Goal: Transaction & Acquisition: Purchase product/service

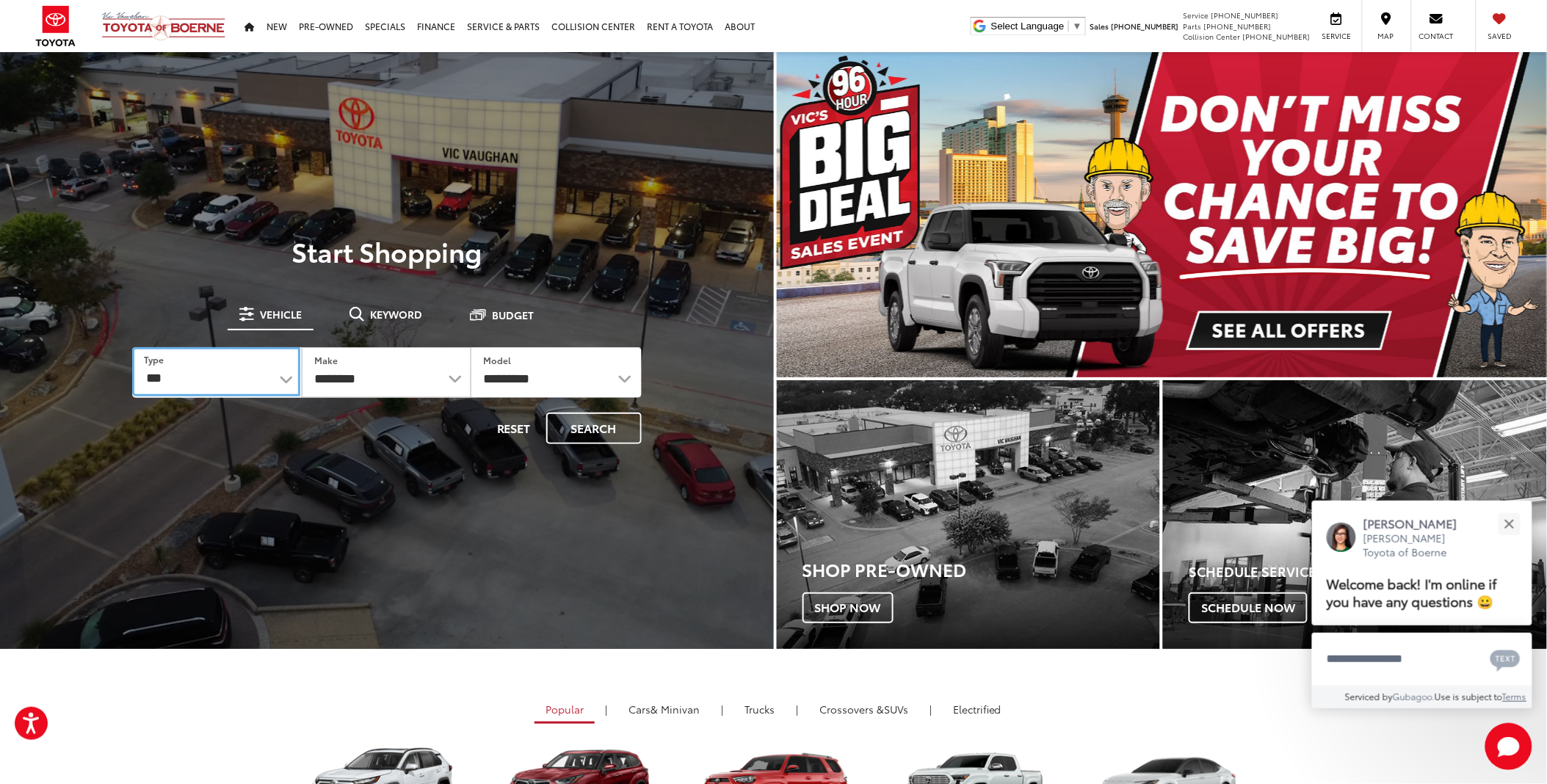
drag, startPoint x: 210, startPoint y: 386, endPoint x: 216, endPoint y: 394, distance: 10.0
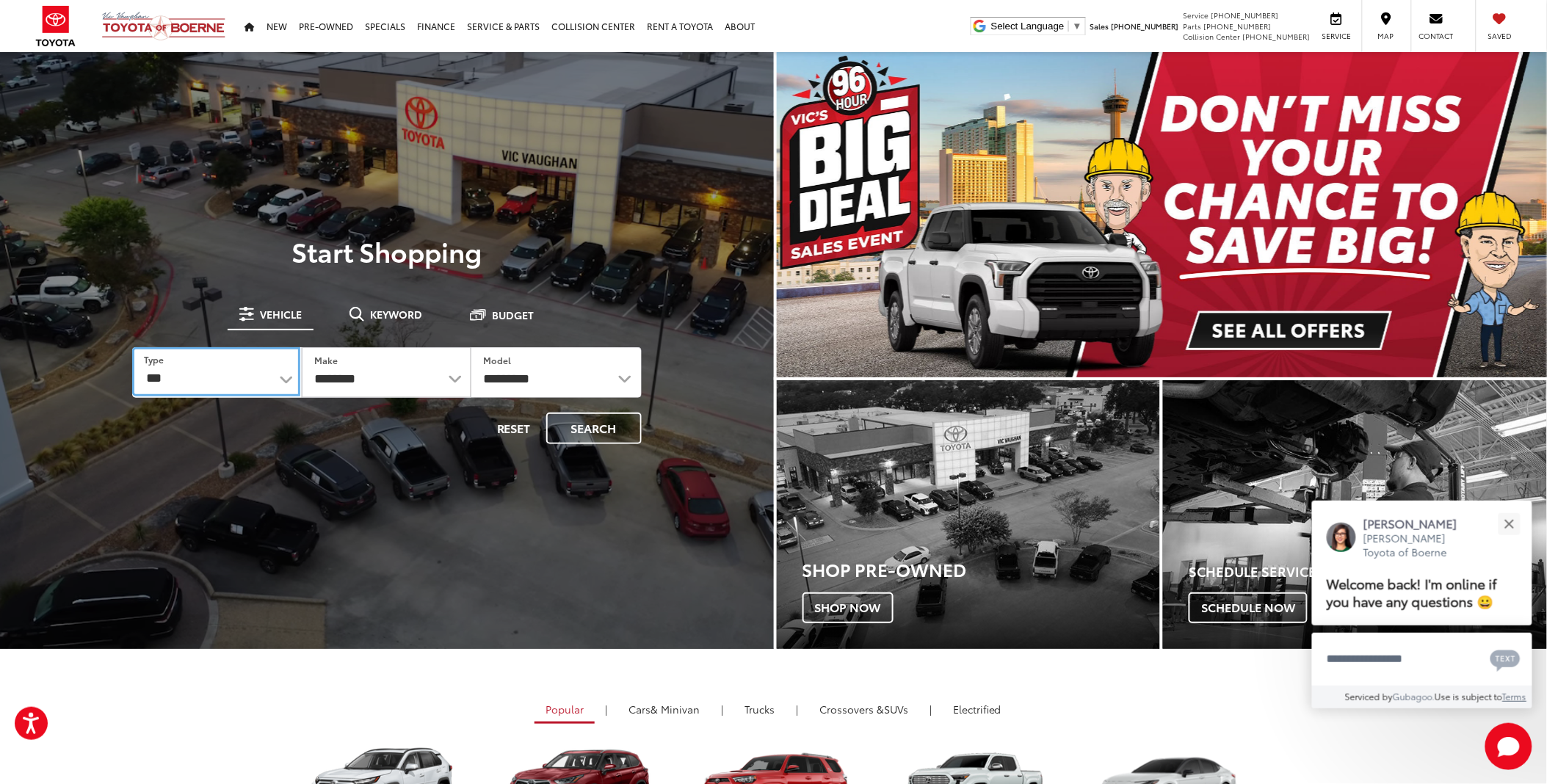
click at [210, 386] on select "*** *** **** *********" at bounding box center [216, 371] width 168 height 49
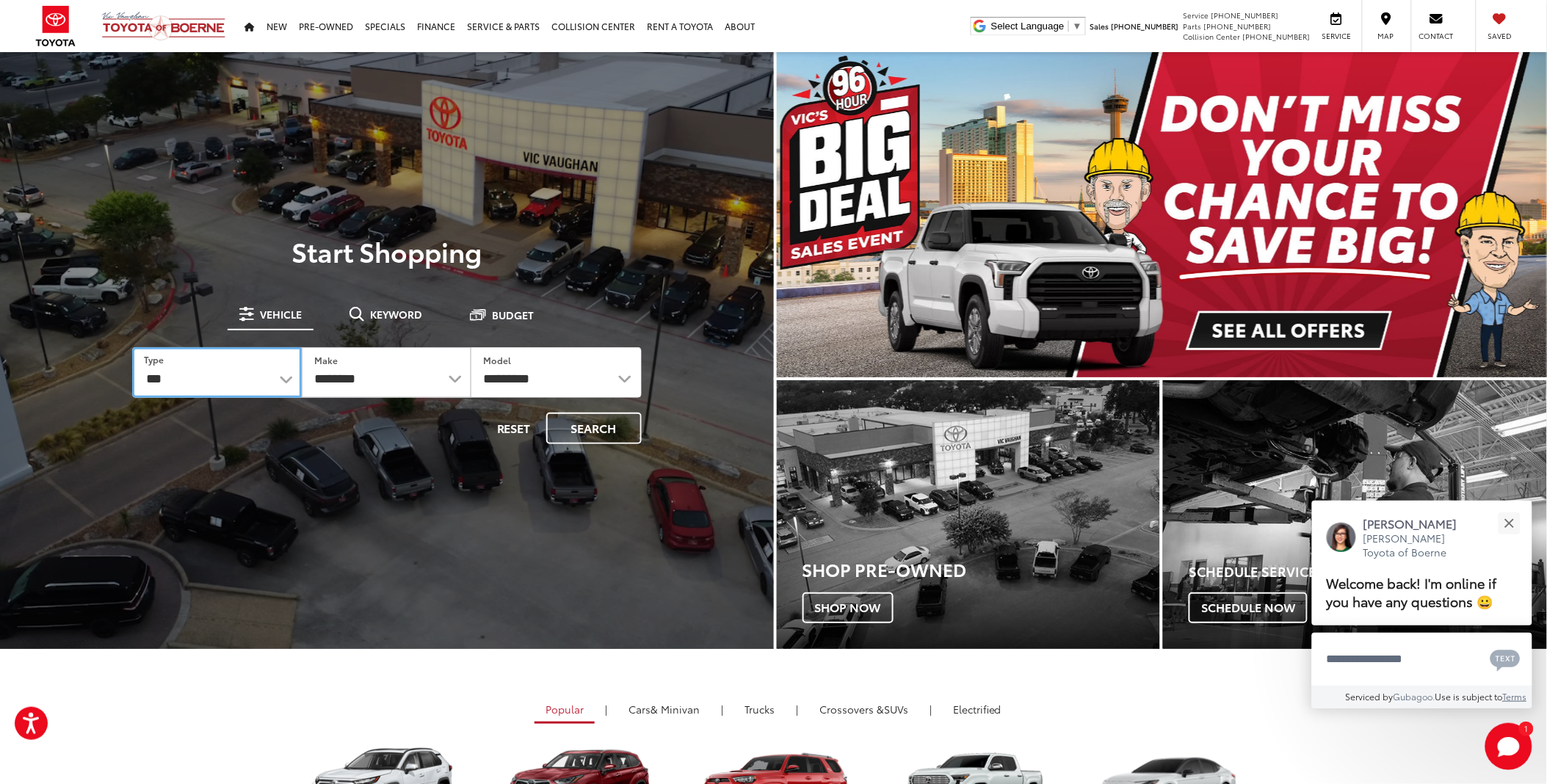
select select "******"
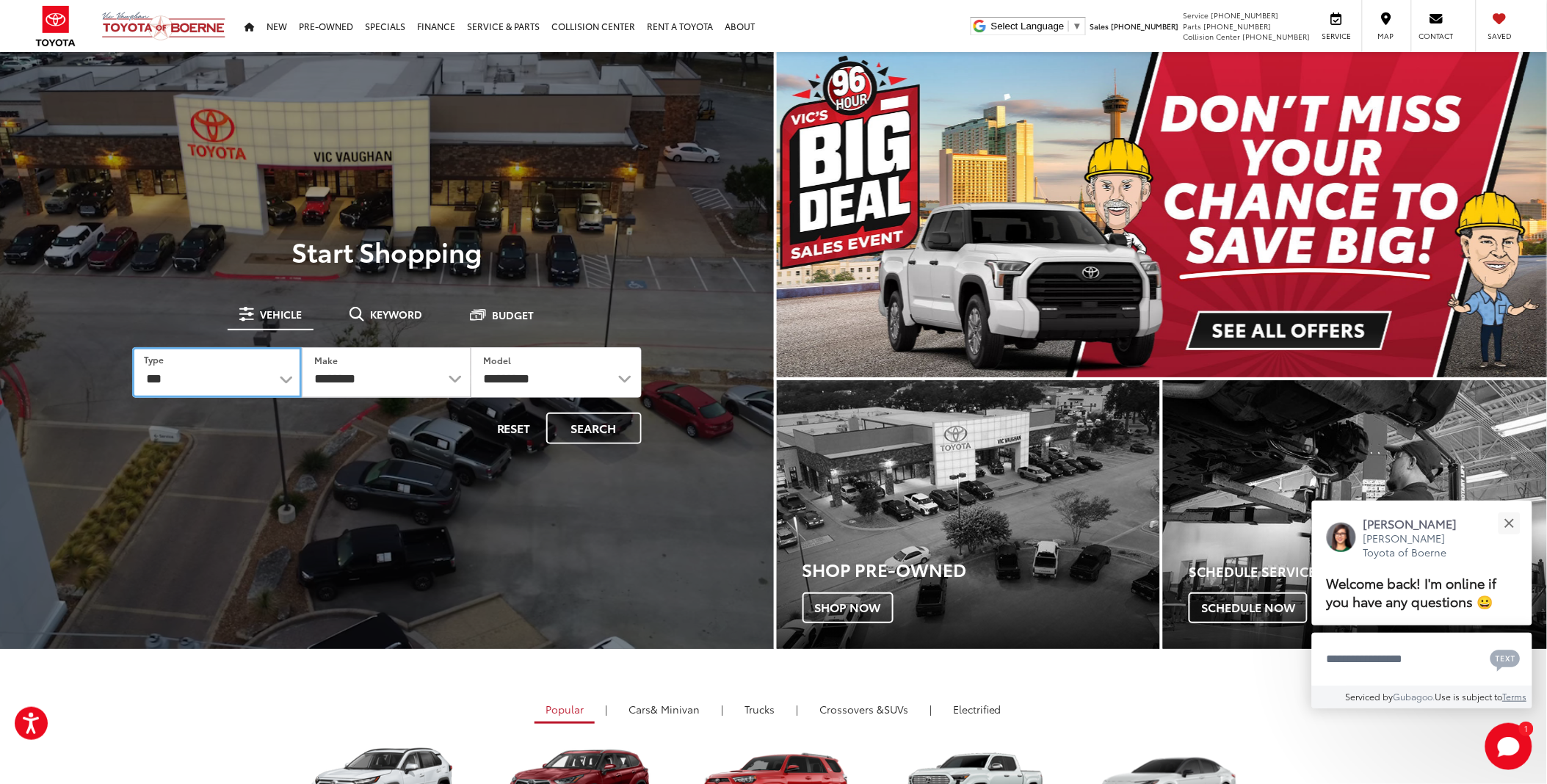
click at [132, 347] on select "*** *** **** *********" at bounding box center [216, 372] width 169 height 51
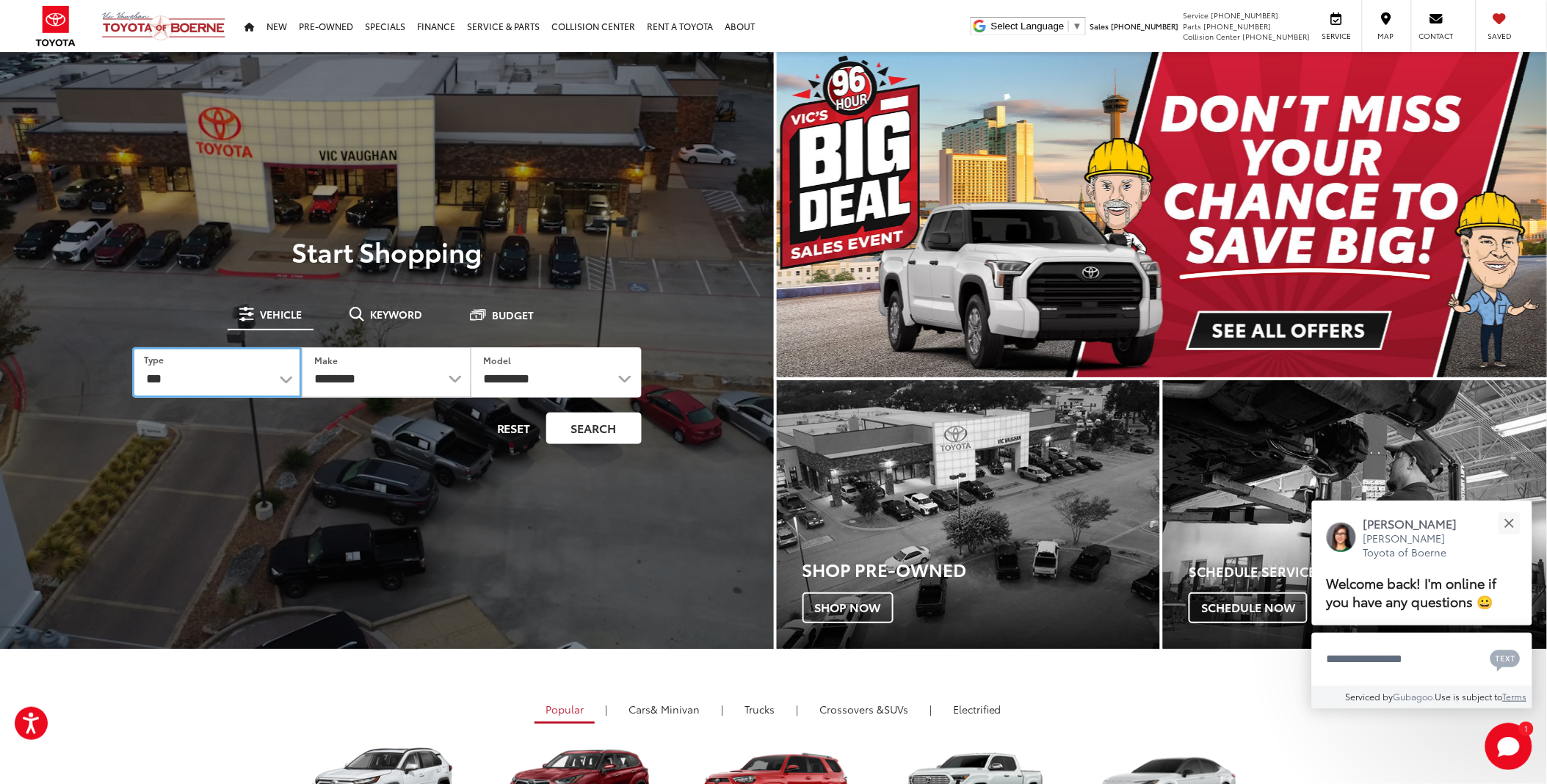
select select
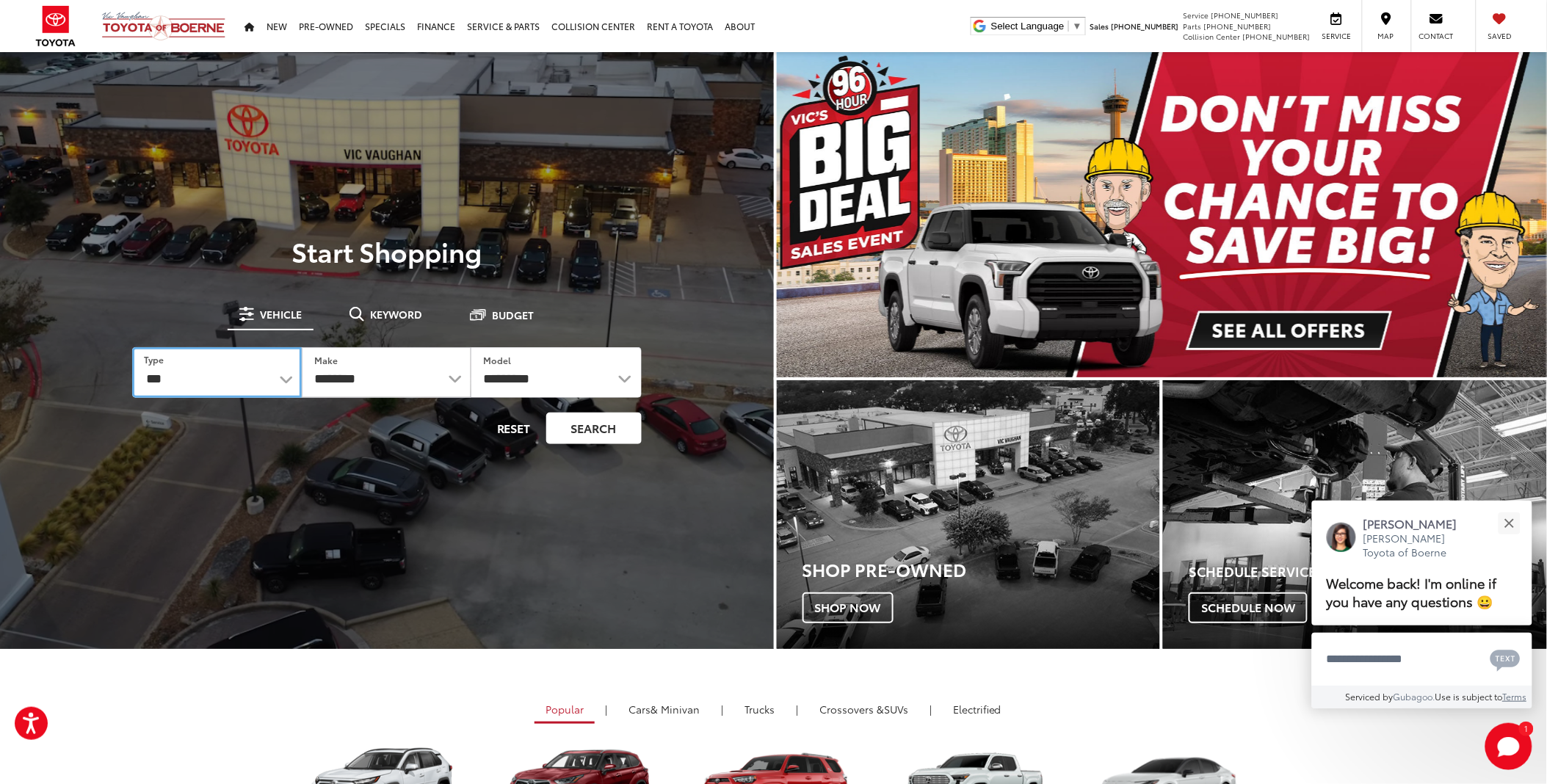
select select
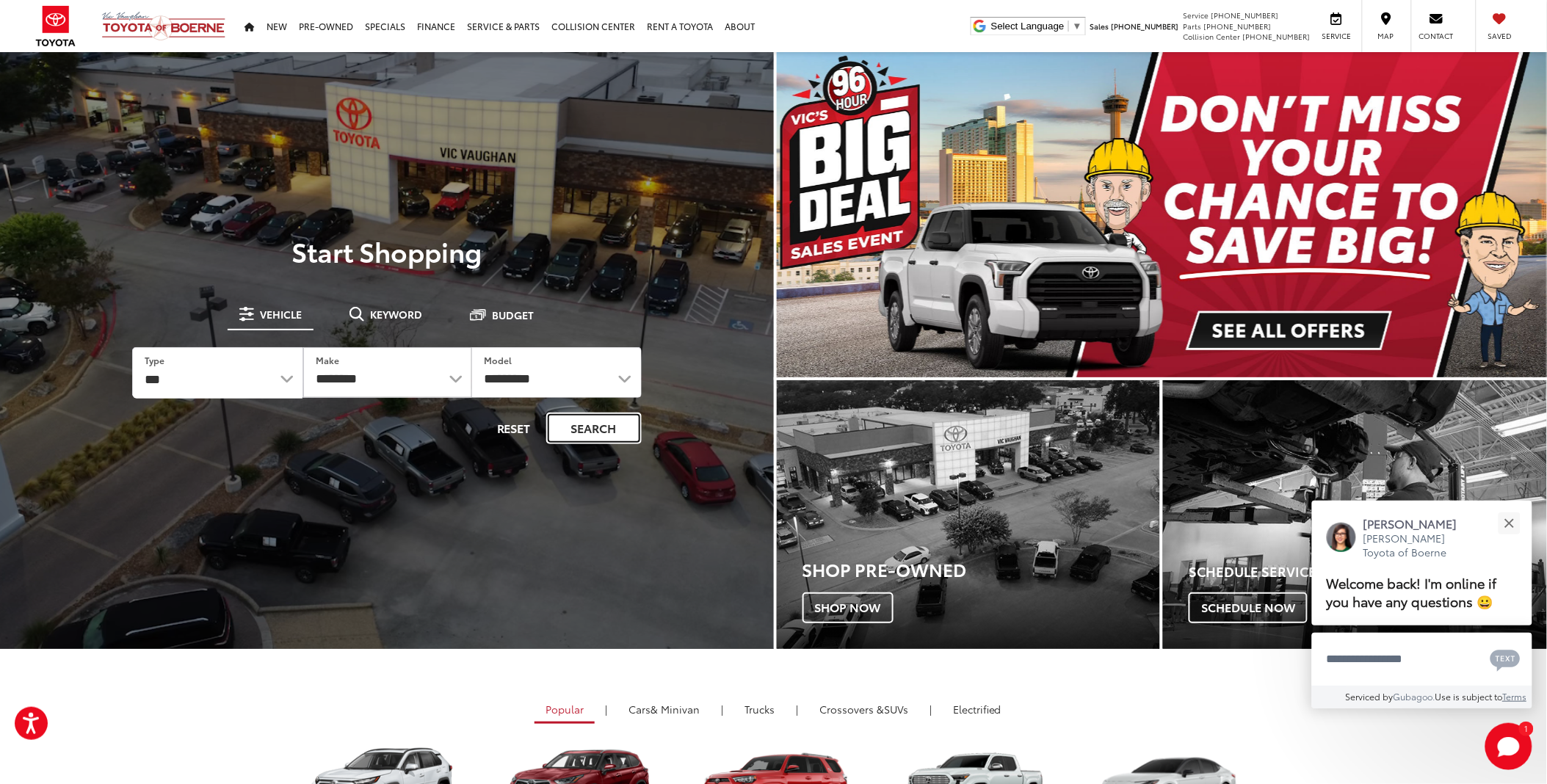
click at [592, 434] on button "Search" at bounding box center [594, 428] width 95 height 32
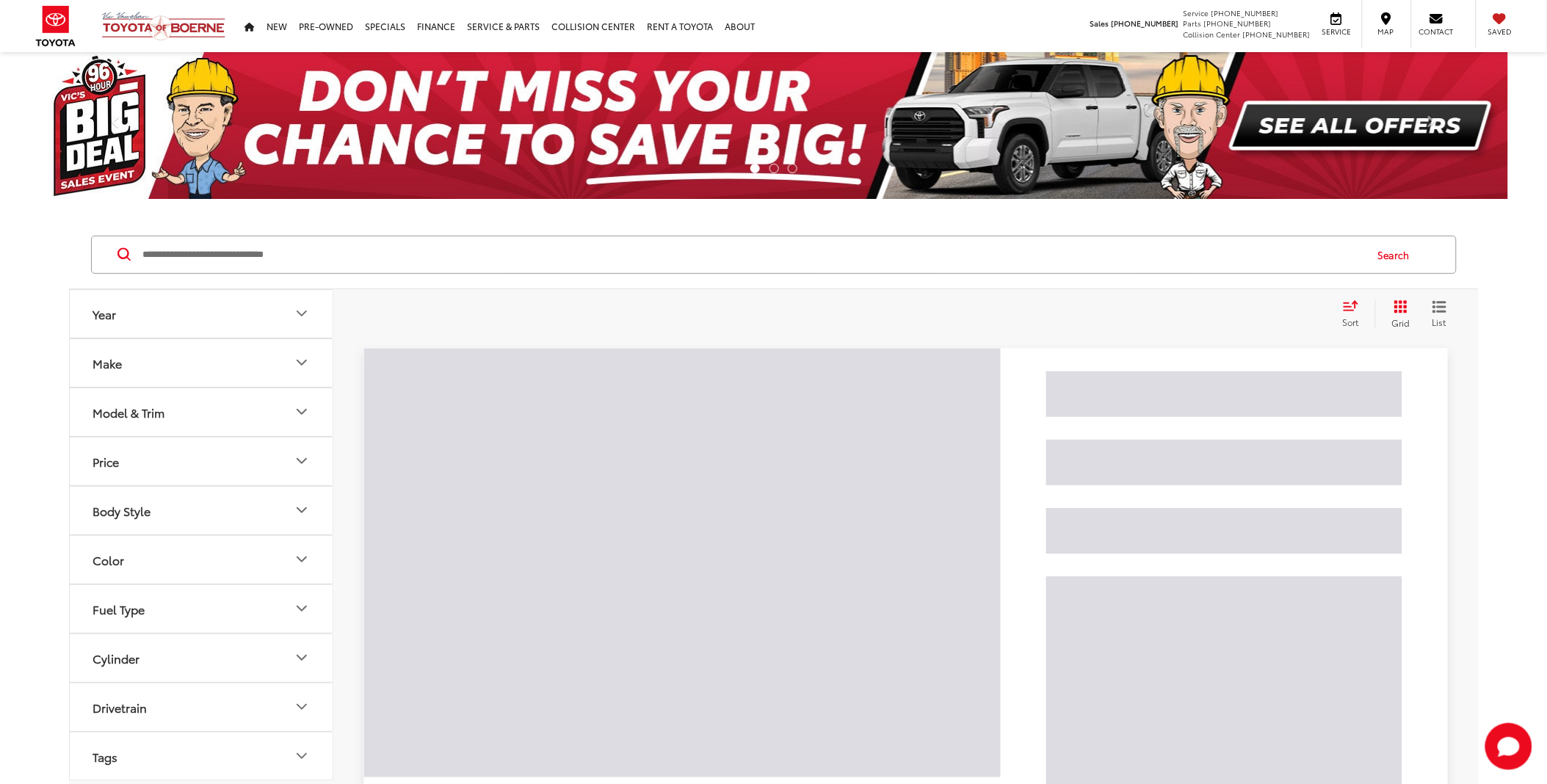
click at [242, 253] on input "Search by Make, Model, or Keyword" at bounding box center [752, 254] width 1222 height 36
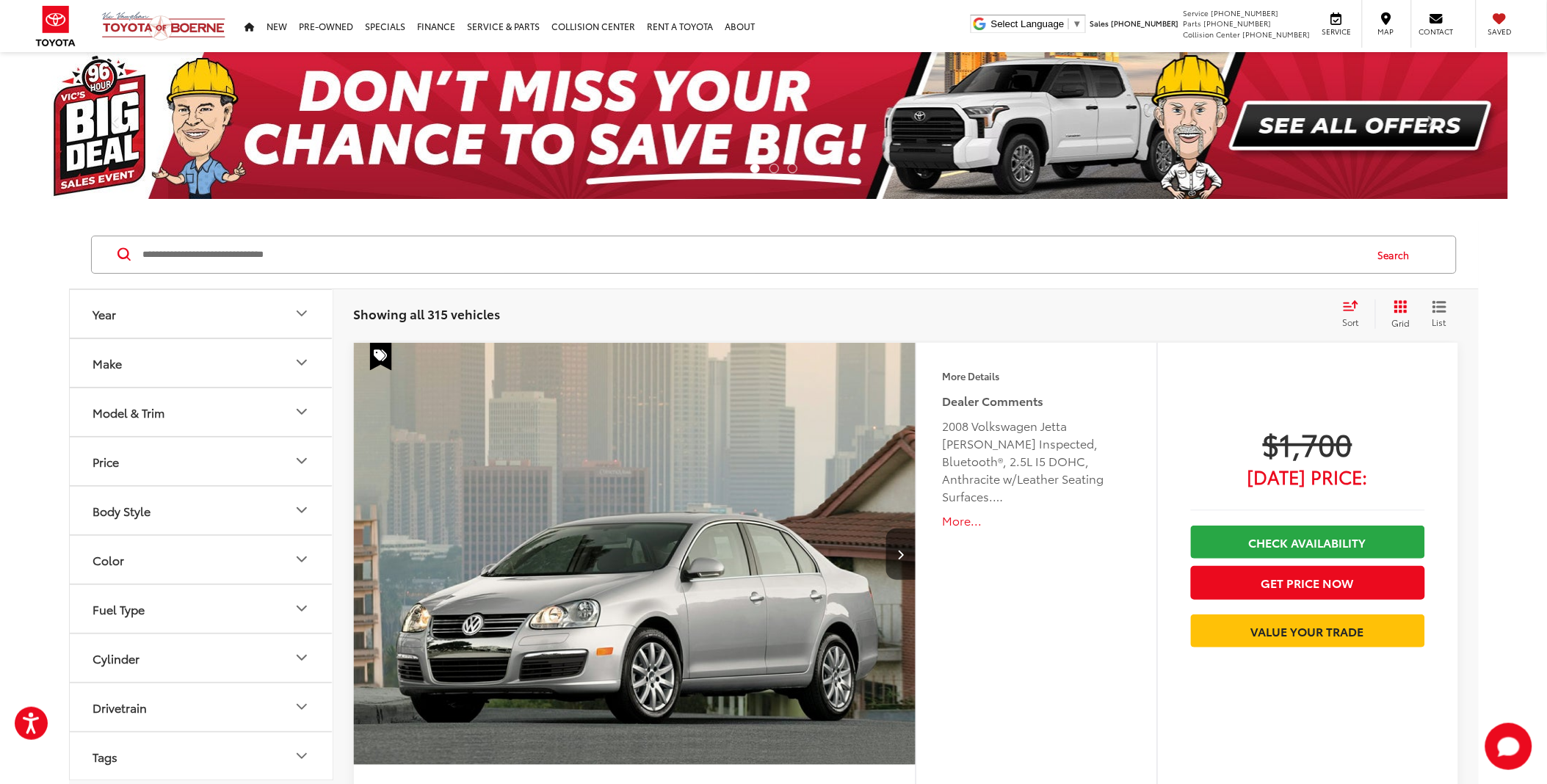
drag, startPoint x: 251, startPoint y: 259, endPoint x: 209, endPoint y: 256, distance: 42.1
click at [218, 256] on input "Search by Make, Model, or Keyword" at bounding box center [752, 254] width 1222 height 36
paste input "******"
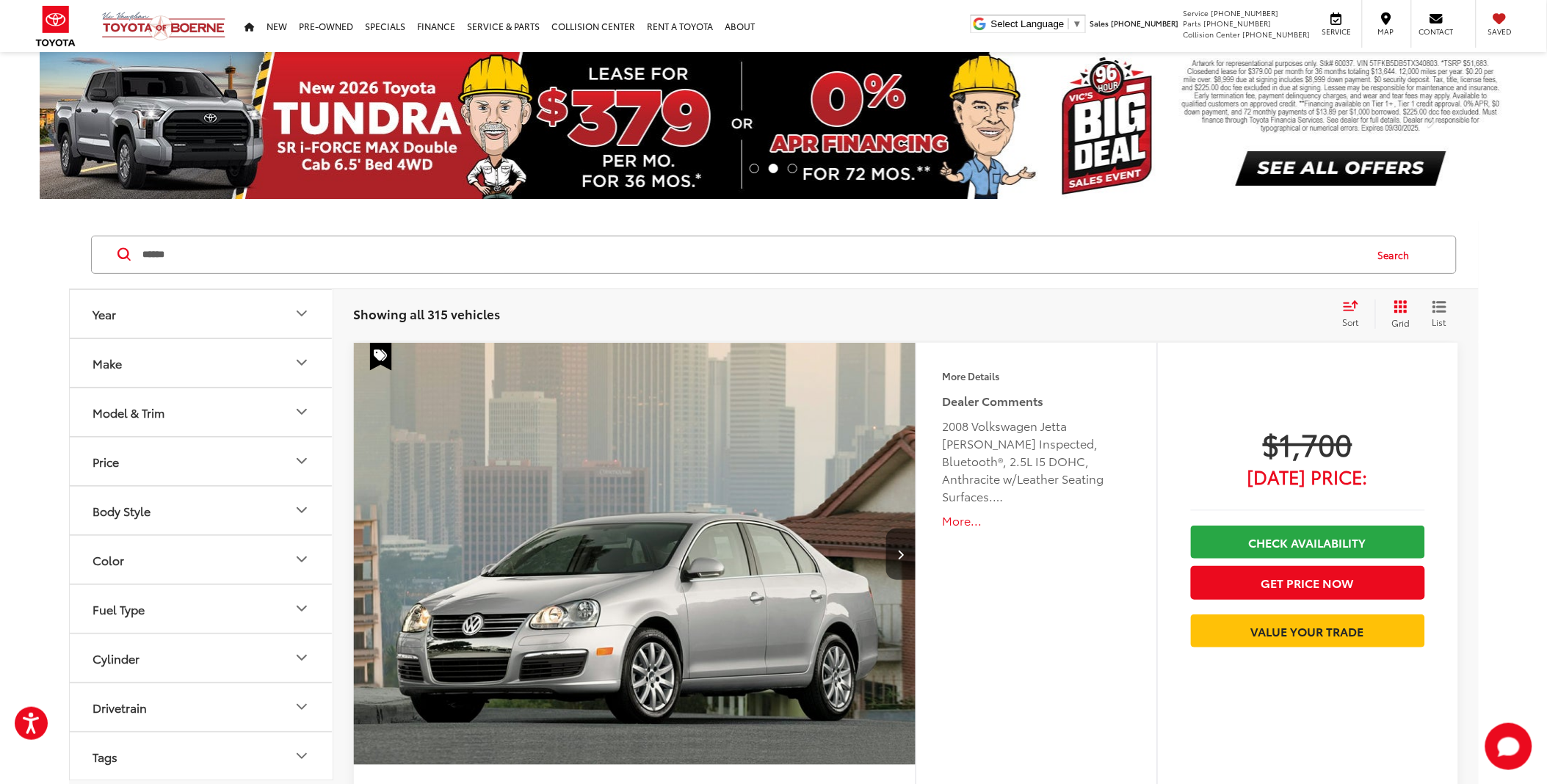
type input "******"
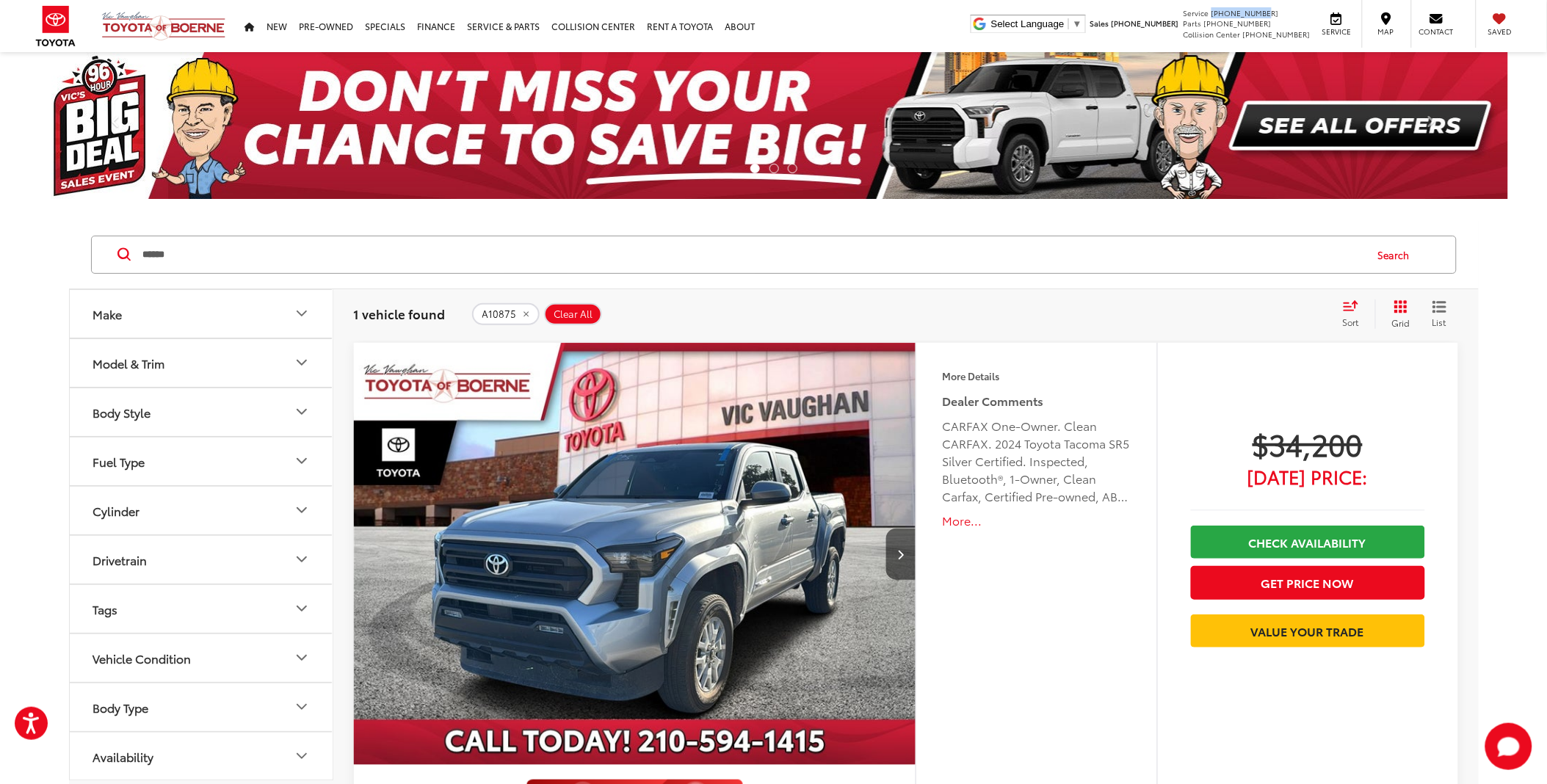
drag, startPoint x: 1234, startPoint y: 11, endPoint x: 1284, endPoint y: 13, distance: 50.0
click at [1284, 13] on li "Service 726-222-1138" at bounding box center [1247, 13] width 127 height 11
click at [1322, 392] on div "$34,200 Today's Price: Check Availability Get Price Now Value Your Trade" at bounding box center [1307, 638] width 301 height 591
drag, startPoint x: 1383, startPoint y: 485, endPoint x: 1200, endPoint y: 438, distance: 188.9
click at [1200, 438] on div "$34,200 Today's Price: Check Availability Get Price Now Value Your Trade" at bounding box center [1307, 540] width 234 height 230
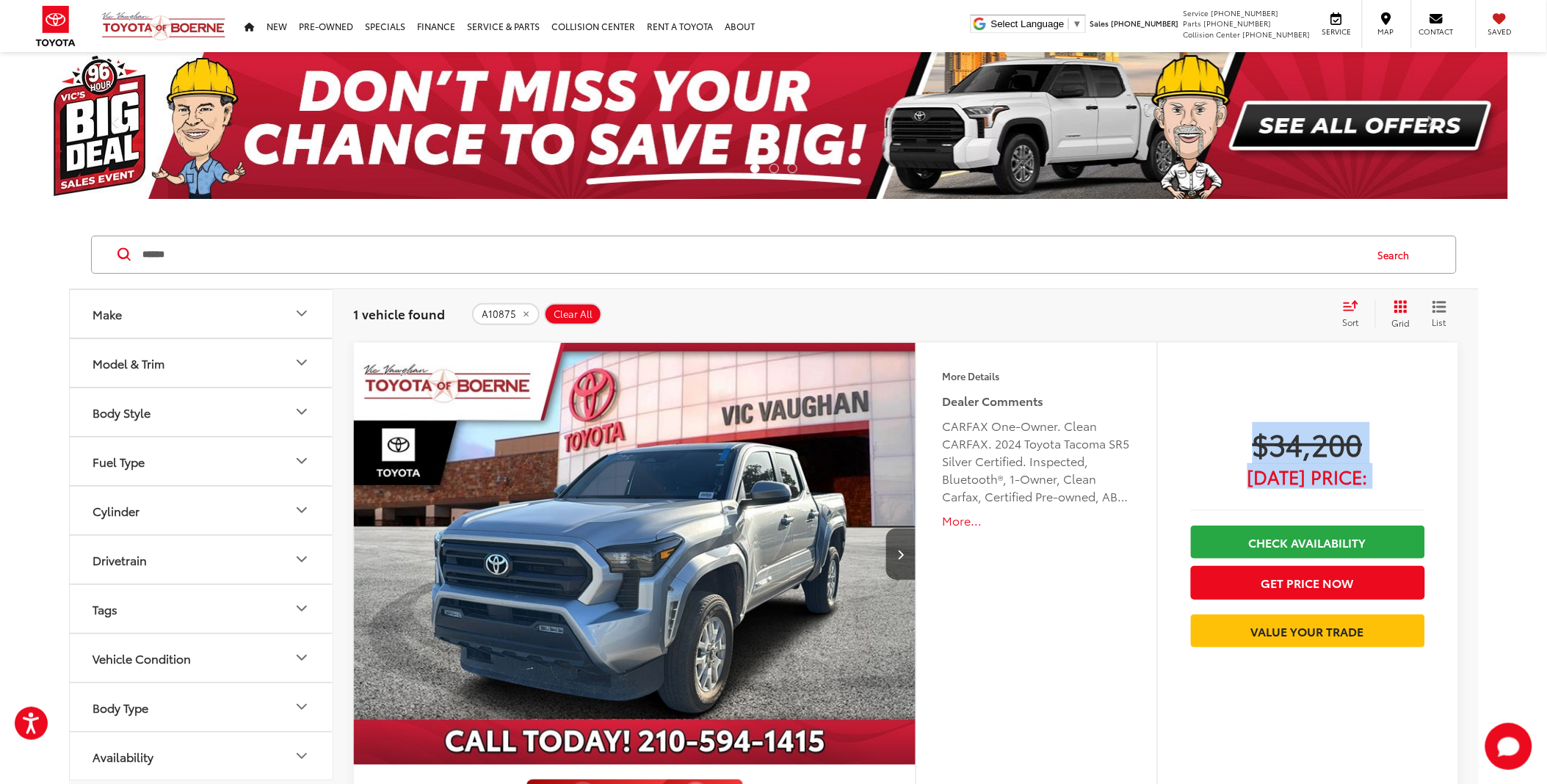
drag, startPoint x: 1200, startPoint y: 438, endPoint x: 1217, endPoint y: 431, distance: 18.4
click at [1206, 432] on span "$34,200" at bounding box center [1307, 443] width 234 height 37
click at [1426, 469] on div "$34,200 Today's Price: Check Availability Get Price Now Value Your Trade" at bounding box center [1307, 638] width 301 height 591
drag, startPoint x: 1419, startPoint y: 494, endPoint x: 1253, endPoint y: 443, distance: 173.7
click at [1253, 443] on div "$34,200 Today's Price: Check Availability Get Price Now Value Your Trade" at bounding box center [1307, 540] width 234 height 230
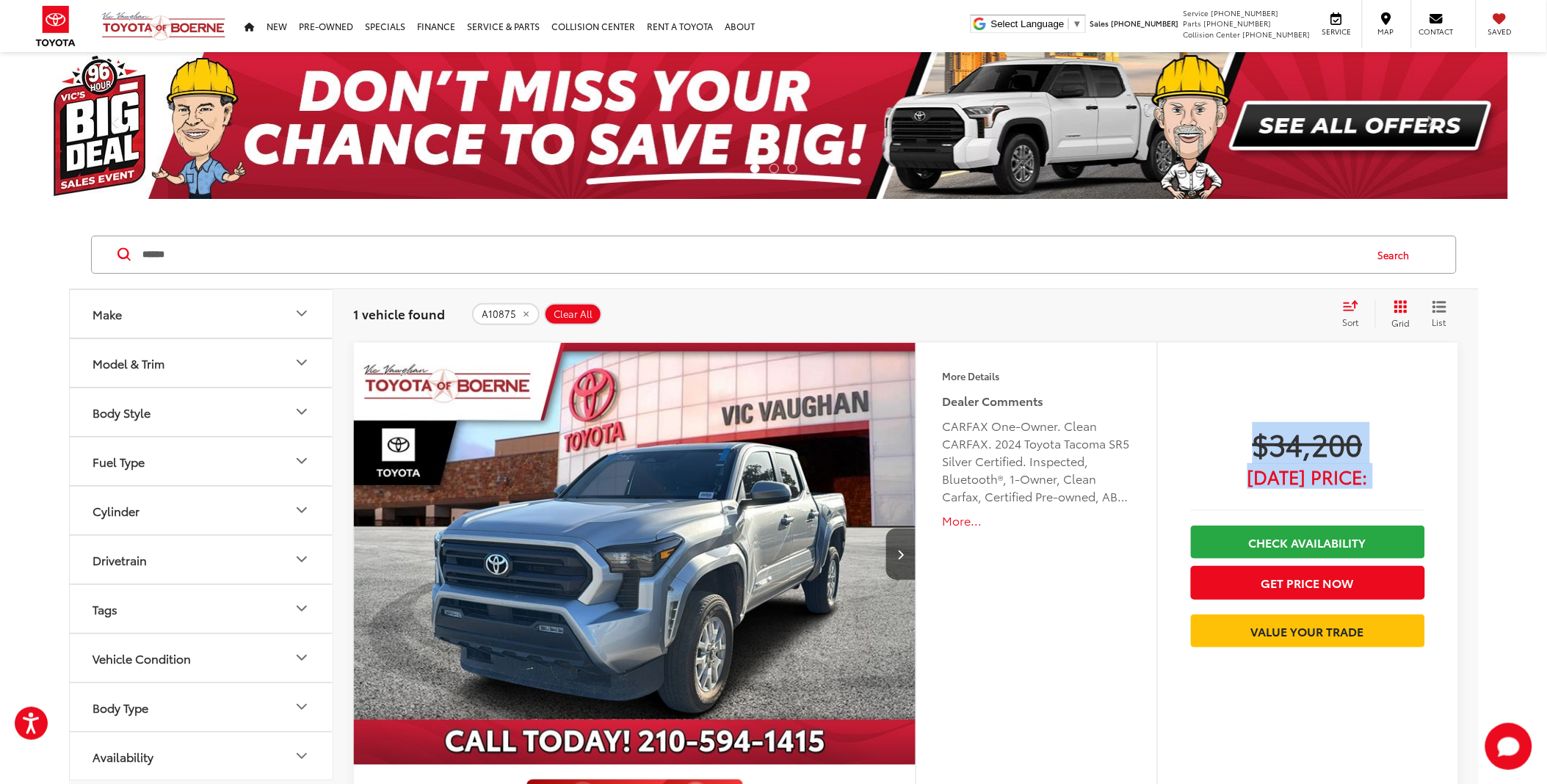
drag, startPoint x: 1253, startPoint y: 443, endPoint x: 1179, endPoint y: 439, distance: 74.1
click at [1179, 439] on div "$34,200 Today's Price: Check Availability Get Price Now Value Your Trade" at bounding box center [1307, 638] width 301 height 591
drag, startPoint x: 397, startPoint y: 239, endPoint x: 0, endPoint y: 181, distance: 401.2
click at [0, 215] on html "Accessibility Screen-Reader Guide, Feedback, and Issue Reporting | New window V…" at bounding box center [774, 392] width 1547 height 784
type input "***"
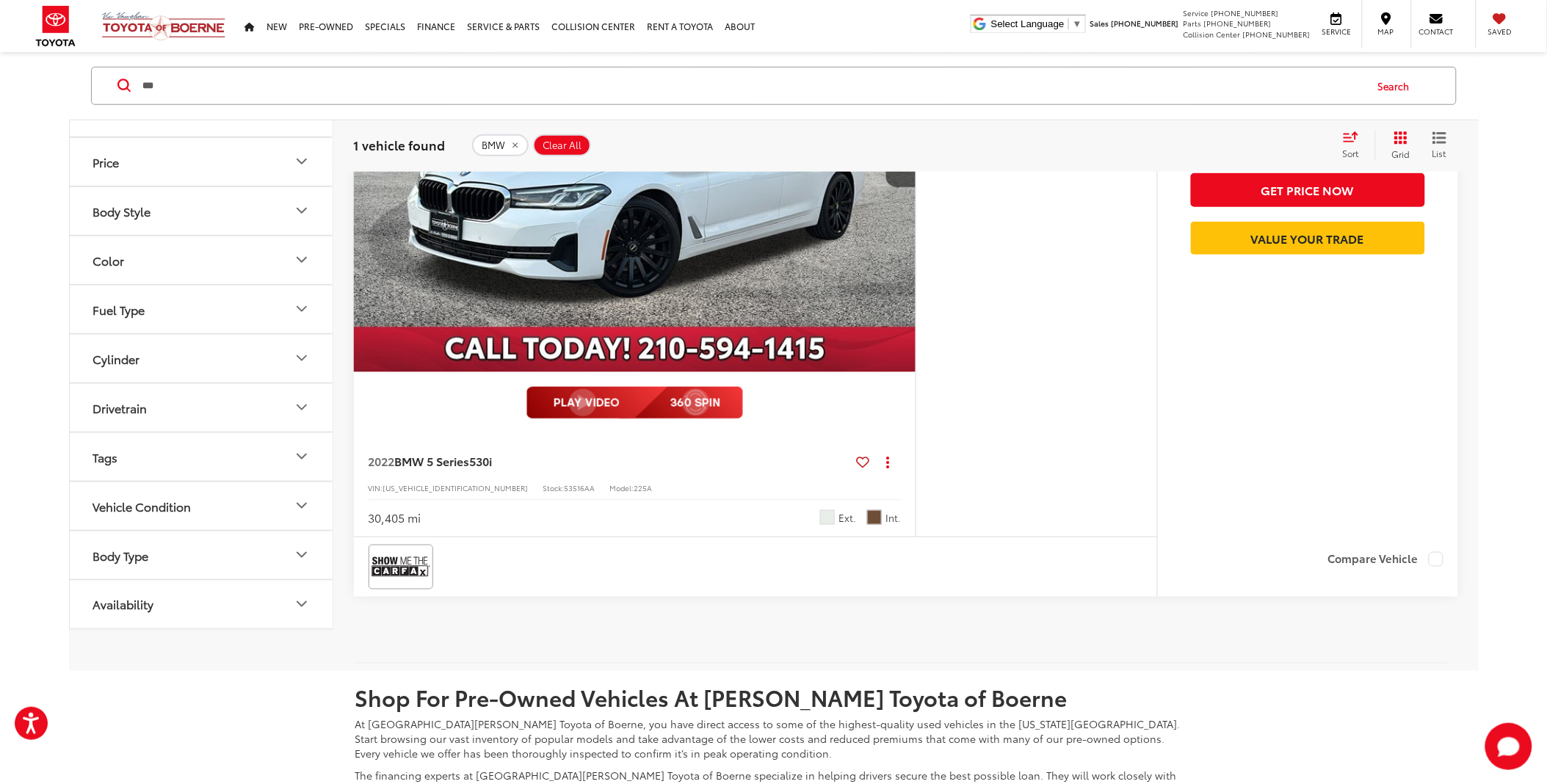
scroll to position [326, 0]
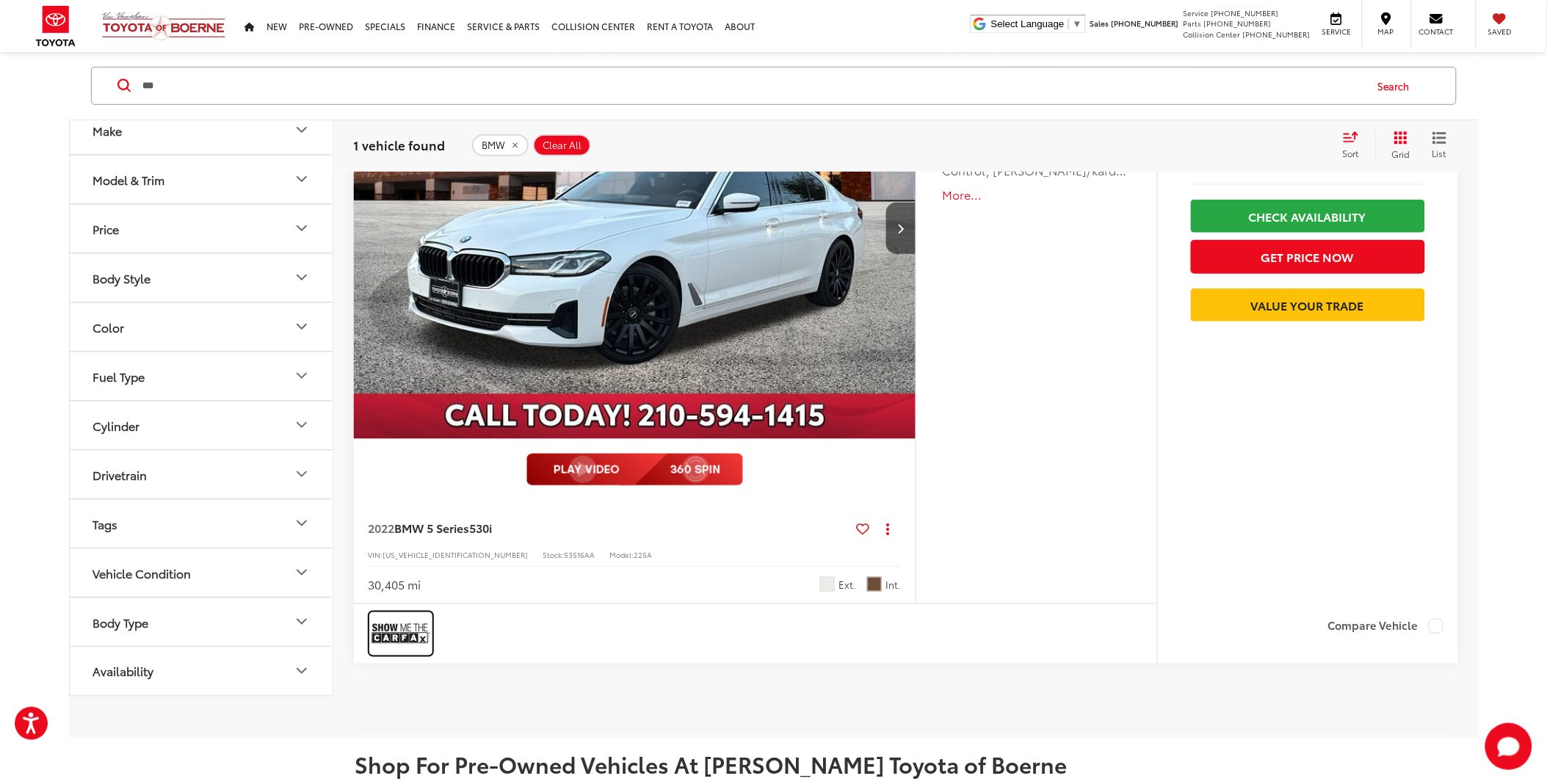
click at [408, 633] on img at bounding box center [400, 634] width 59 height 38
drag, startPoint x: 596, startPoint y: 92, endPoint x: -4, endPoint y: 73, distance: 600.3
click at [0, 73] on html "Accessibility Screen-Reader Guide, Feedback, and Issue Reporting | New window V…" at bounding box center [774, 65] width 1547 height 784
paste input "**********"
type input "**********"
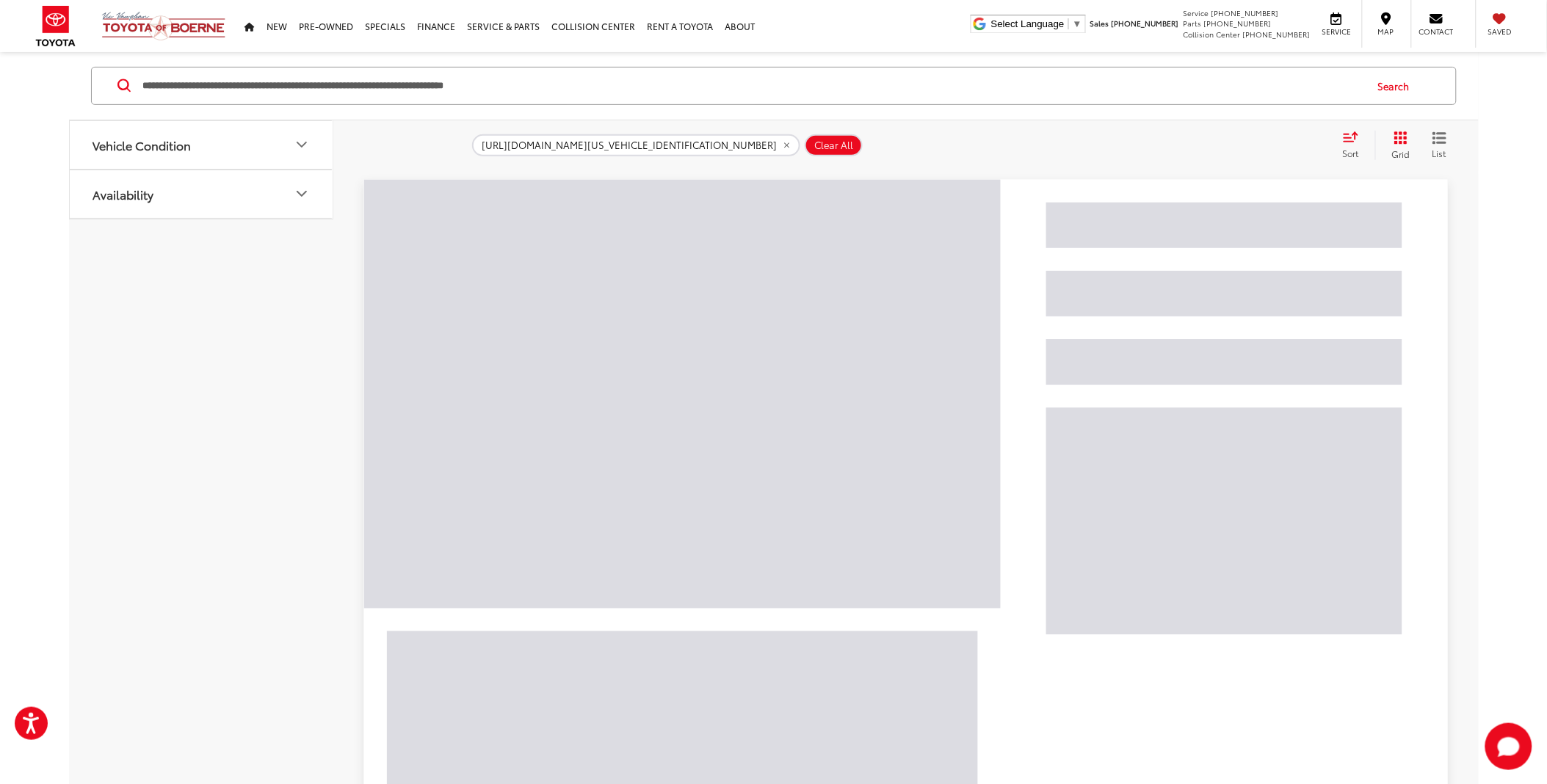
scroll to position [22, 0]
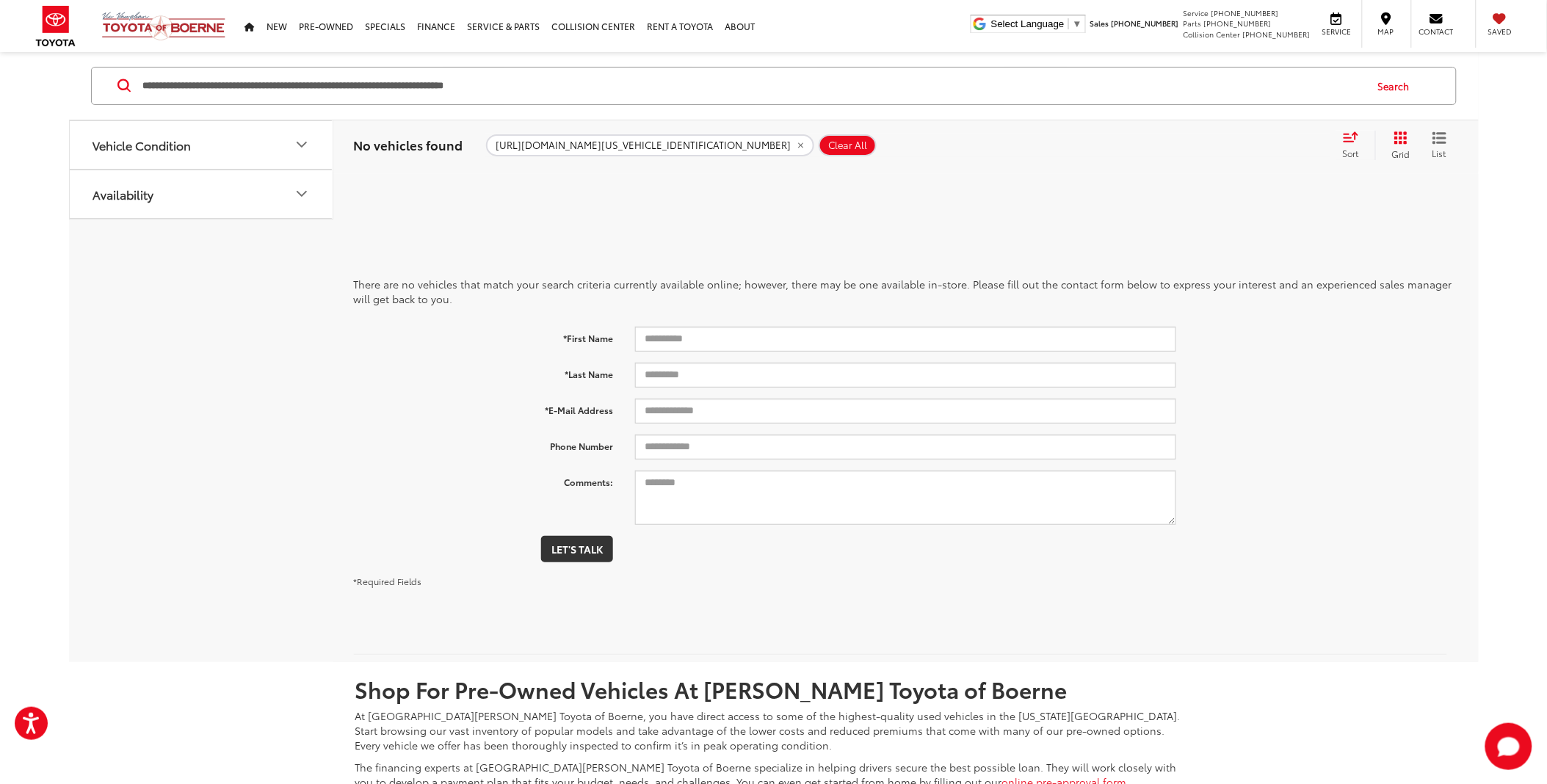
drag, startPoint x: 615, startPoint y: 84, endPoint x: -4, endPoint y: 98, distance: 619.2
click at [0, 98] on html "Accessibility Screen-Reader Guide, Feedback, and Issue Reporting | New window V…" at bounding box center [774, 369] width 1547 height 784
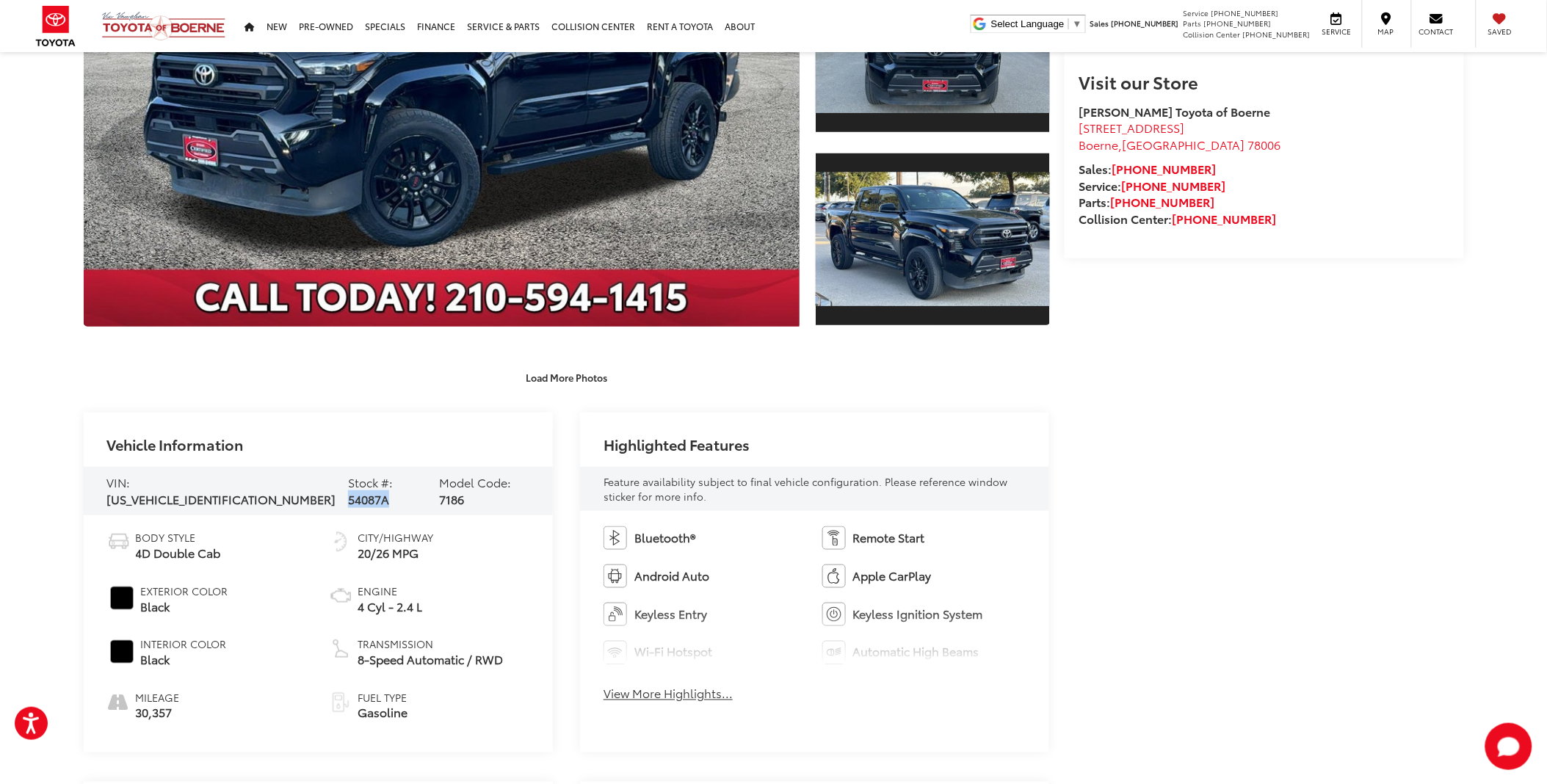
drag, startPoint x: 352, startPoint y: 493, endPoint x: 308, endPoint y: 493, distance: 44.0
click at [348, 493] on div "Stock #: 54087A" at bounding box center [388, 491] width 80 height 34
drag, startPoint x: 309, startPoint y: 491, endPoint x: 317, endPoint y: 486, distance: 9.4
copy div "54087A"
click at [464, 426] on div "Vehicle Information" at bounding box center [318, 440] width 469 height 54
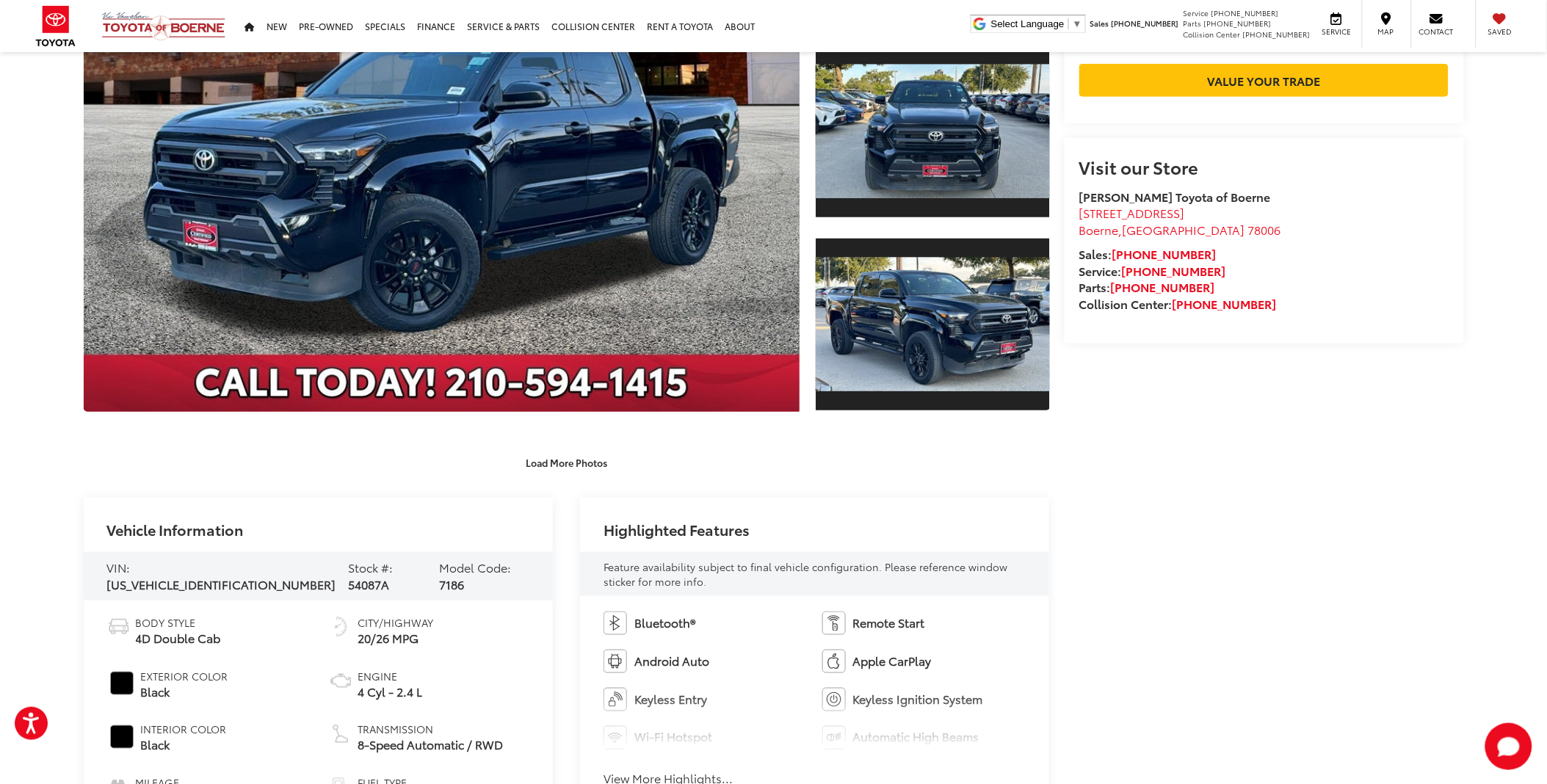
scroll to position [489, 0]
